Goal: Task Accomplishment & Management: Use online tool/utility

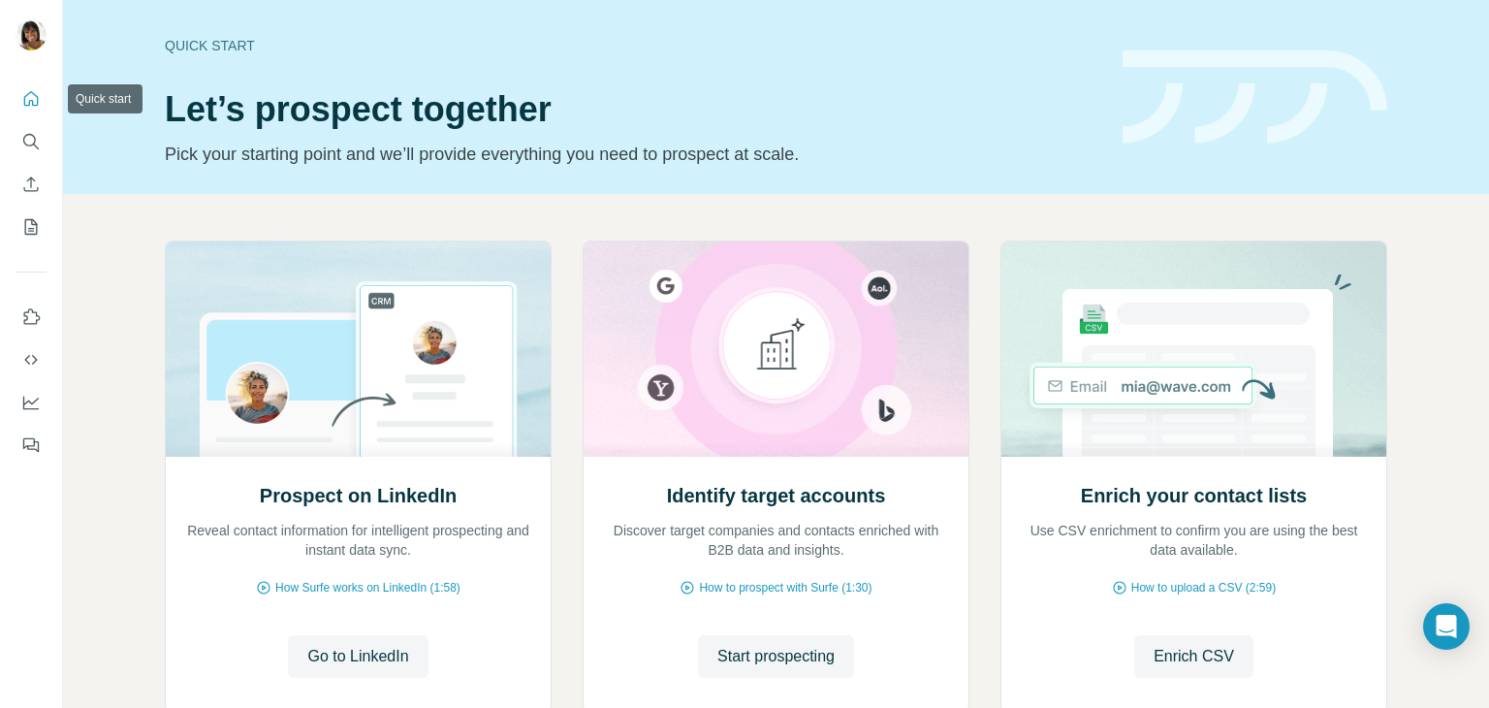
click at [22, 98] on icon "Quick start" at bounding box center [30, 98] width 19 height 19
click at [27, 99] on icon "Quick start" at bounding box center [30, 98] width 19 height 19
click at [32, 222] on icon "My lists" at bounding box center [30, 226] width 19 height 19
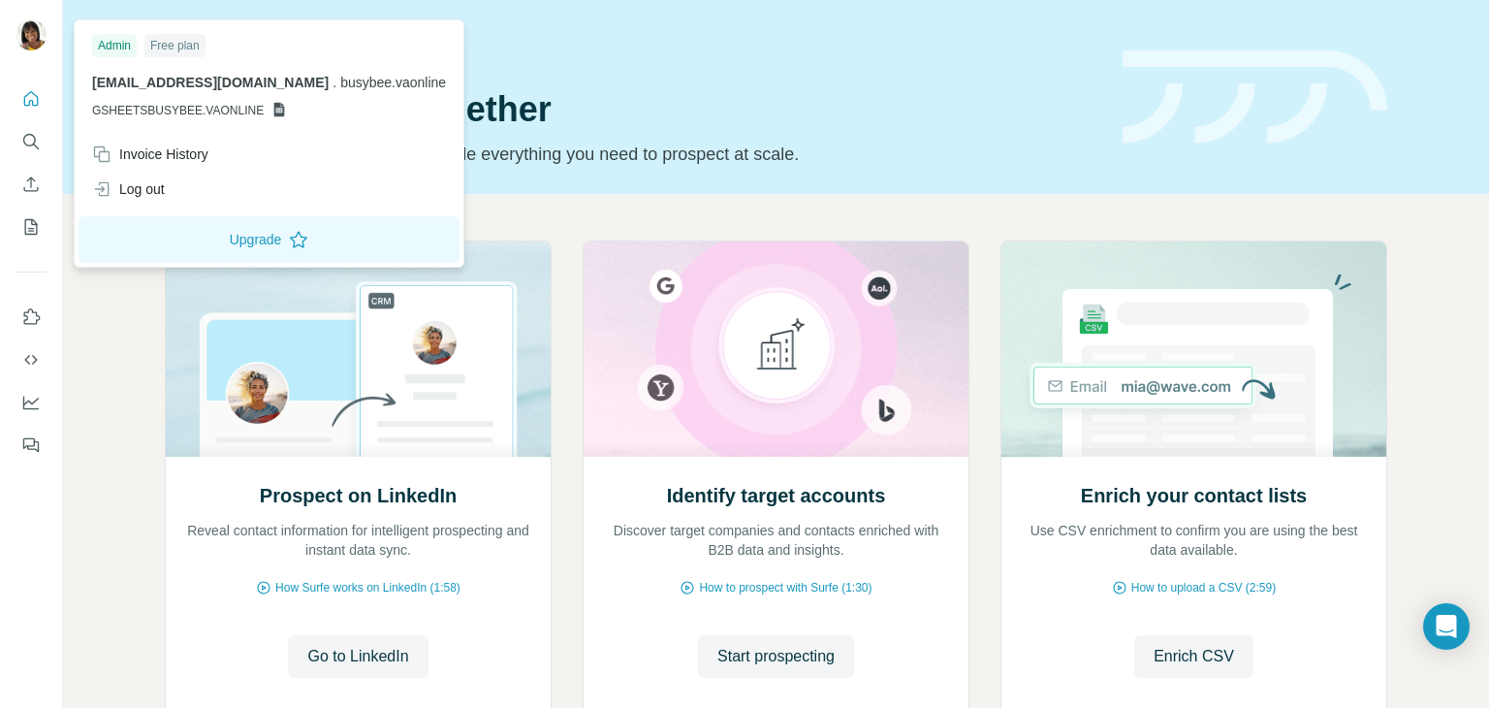
click at [274, 112] on icon at bounding box center [279, 110] width 11 height 15
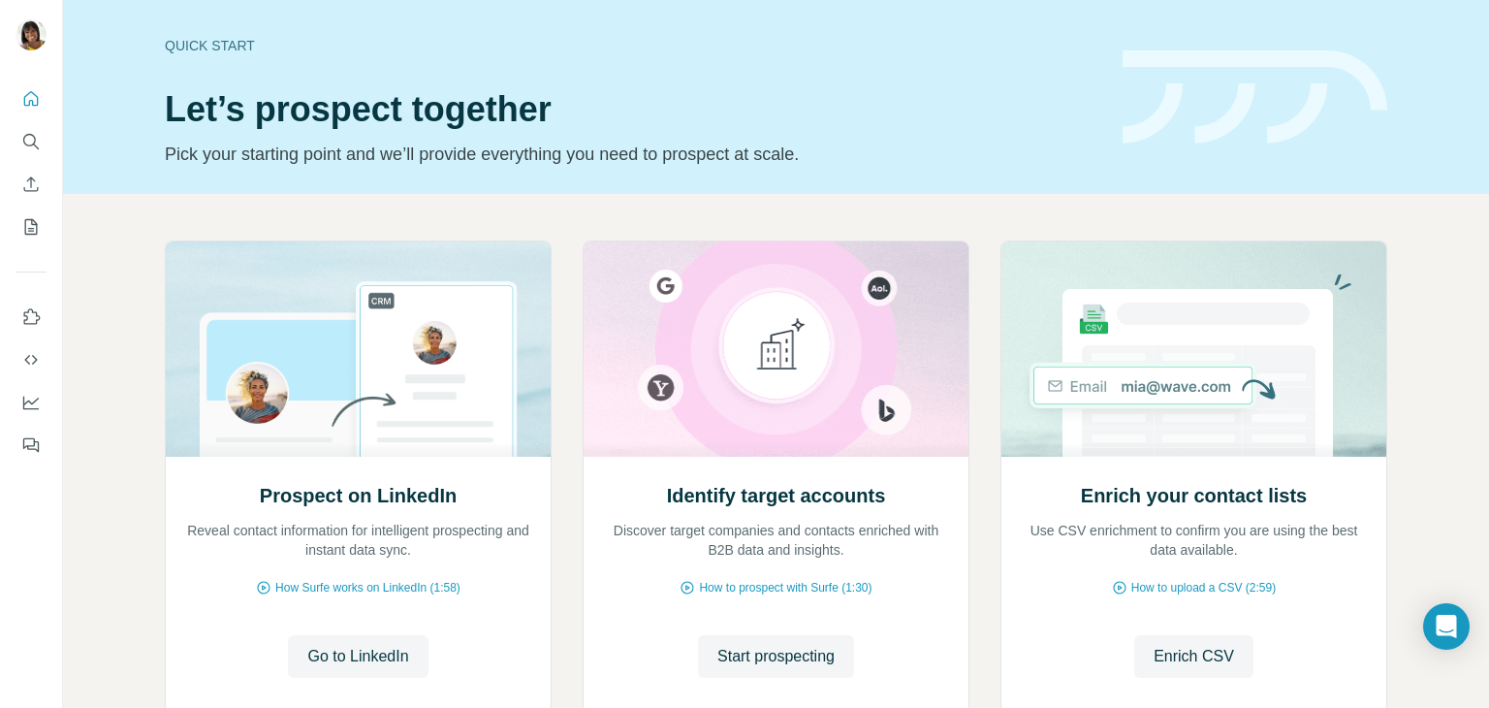
click at [665, 71] on div "Quick start Let’s prospect together Pick your starting point and we’ll provide …" at bounding box center [632, 97] width 934 height 142
drag, startPoint x: 1465, startPoint y: 1, endPoint x: 424, endPoint y: 217, distance: 1064.1
click at [424, 217] on div "Prospect on LinkedIn Reveal contact information for intelligent prospecting and…" at bounding box center [776, 516] width 1426 height 644
click at [343, 653] on span "Go to LinkedIn" at bounding box center [357, 656] width 101 height 23
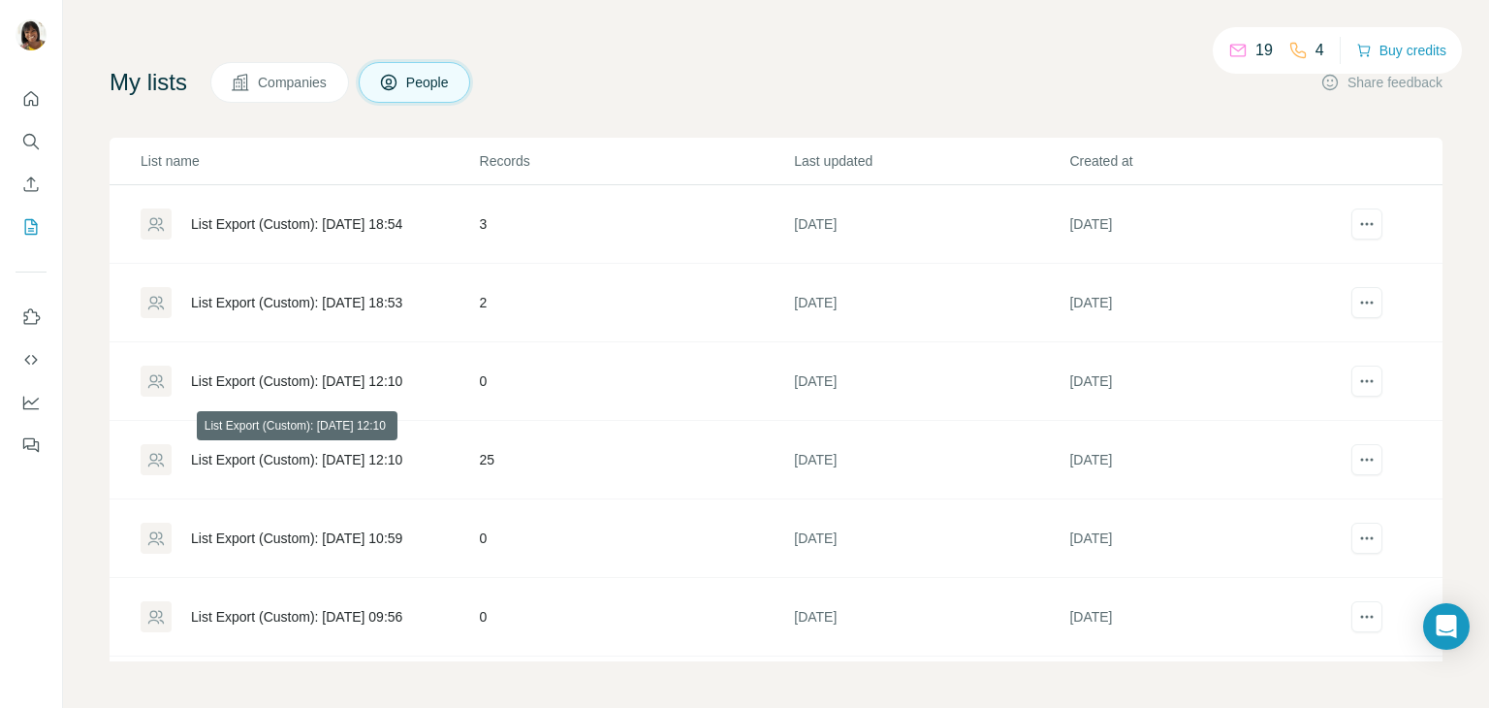
click at [289, 455] on div "List Export (Custom): 30/07/2025 12:10" at bounding box center [296, 459] width 211 height 19
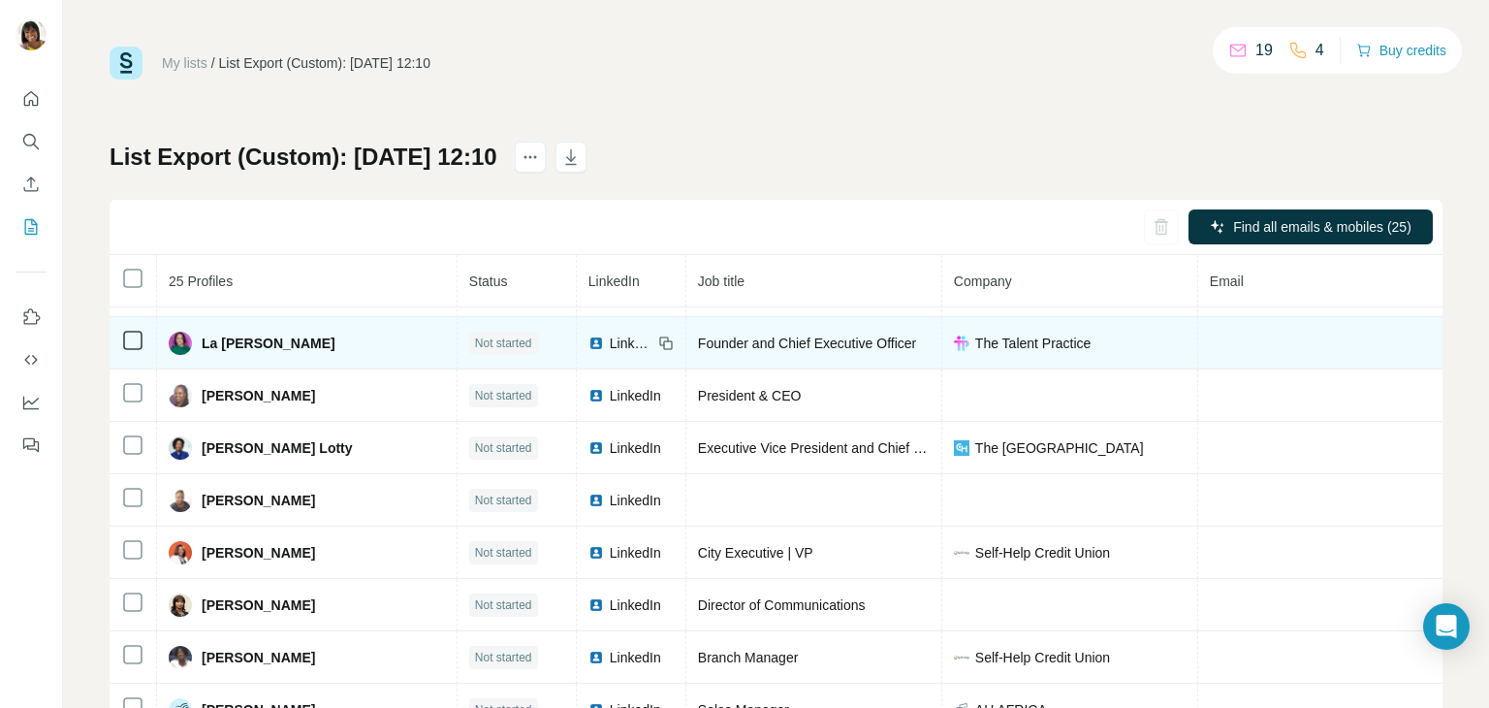
scroll to position [849, 0]
